Goal: Navigation & Orientation: Find specific page/section

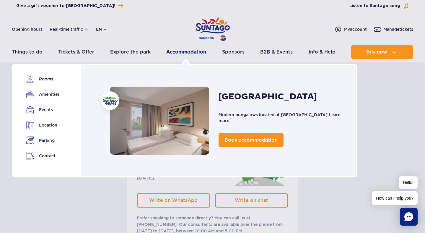
click at [191, 53] on link "Accommodation" at bounding box center [186, 52] width 40 height 14
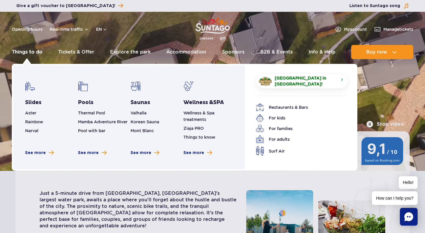
click at [29, 51] on link "Things to do" at bounding box center [27, 52] width 31 height 14
